Goal: Find specific page/section: Find specific page/section

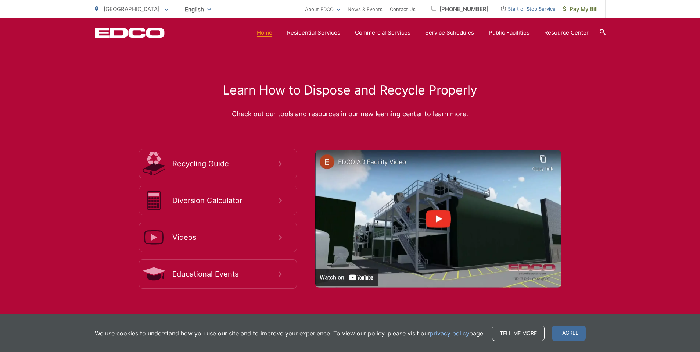
scroll to position [1286, 0]
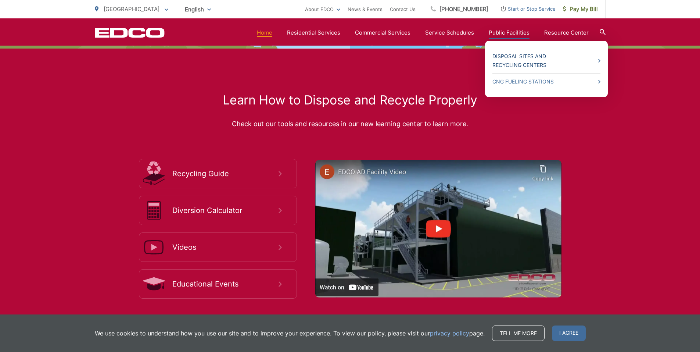
click at [516, 55] on link "Disposal Sites and Recycling Centers" at bounding box center [546, 61] width 108 height 18
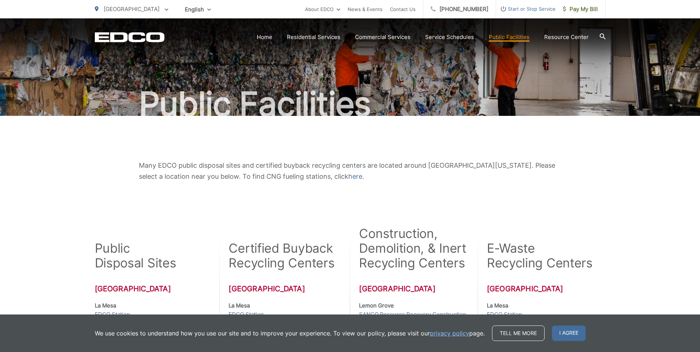
scroll to position [147, 0]
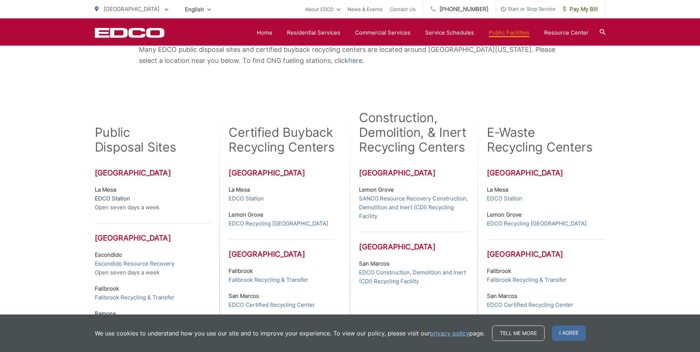
click at [117, 198] on link "EDCO Station" at bounding box center [112, 198] width 35 height 9
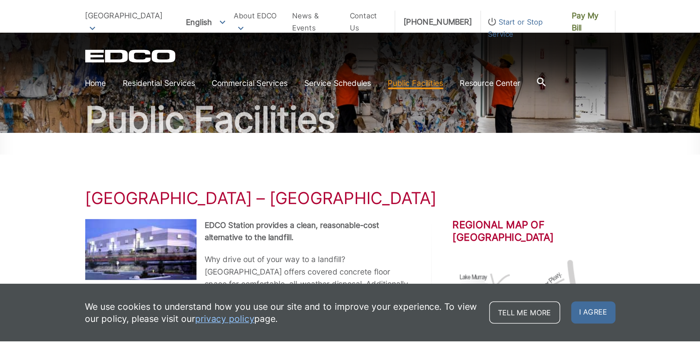
scroll to position [110, 0]
